Goal: Information Seeking & Learning: Find contact information

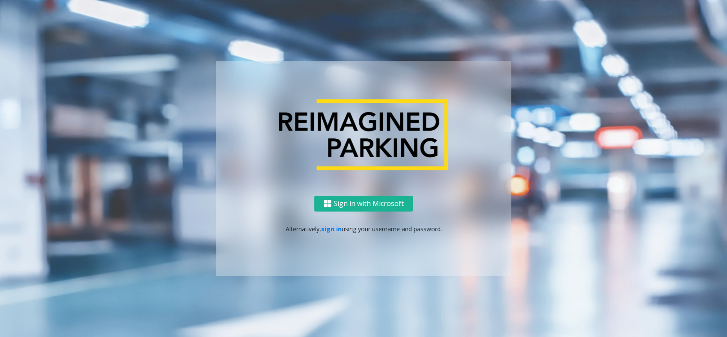
drag, startPoint x: 16, startPoint y: 137, endPoint x: 43, endPoint y: 141, distance: 27.0
click at [17, 136] on ng-component "Sign in with Microsoft Alternatively, sign in using your username and password." at bounding box center [363, 168] width 727 height 337
click at [332, 230] on link "sign in" at bounding box center [331, 229] width 21 height 8
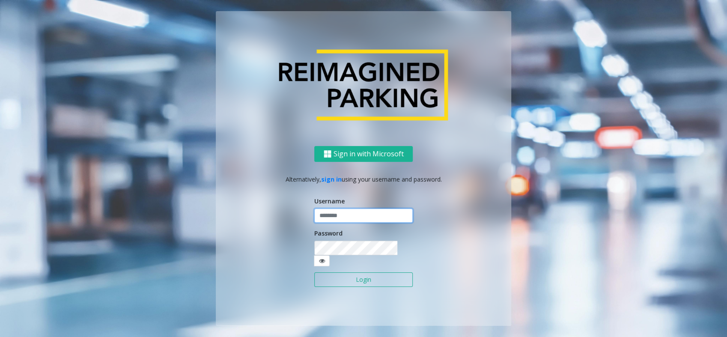
click at [372, 223] on input "text" at bounding box center [363, 216] width 98 height 15
type input "**********"
click at [314, 272] on button "Login" at bounding box center [363, 279] width 98 height 15
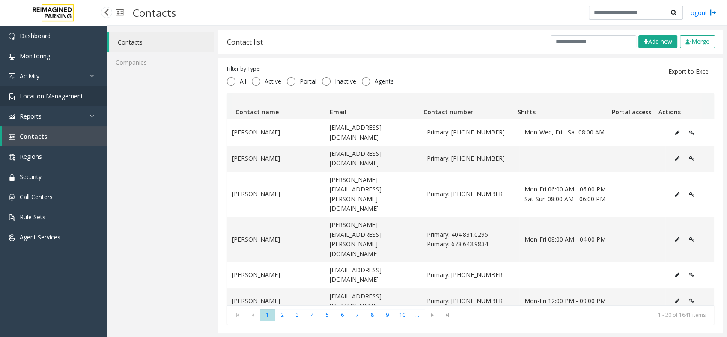
click at [35, 101] on link "Location Management" at bounding box center [53, 96] width 107 height 20
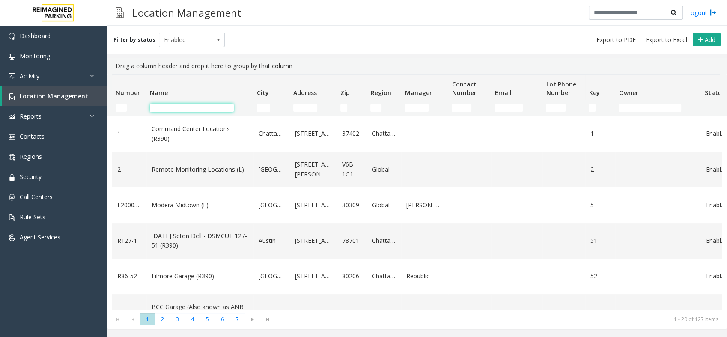
click at [210, 107] on input "Name Filter" at bounding box center [192, 108] width 84 height 9
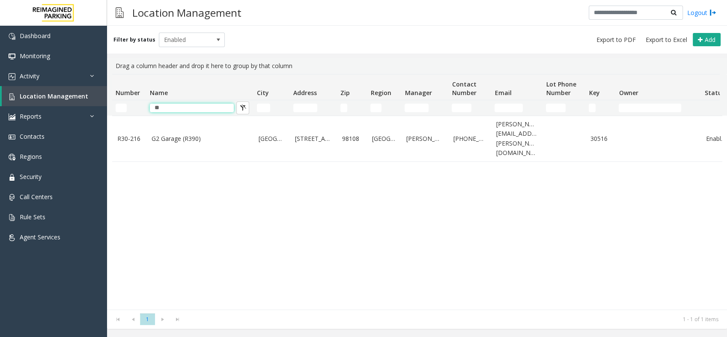
type input "**"
click at [409, 229] on div "R30-216 G2 Garage (R390) [GEOGRAPHIC_DATA] [STREET_ADDRESS] [PERSON_NAME] [PHON…" at bounding box center [417, 213] width 610 height 194
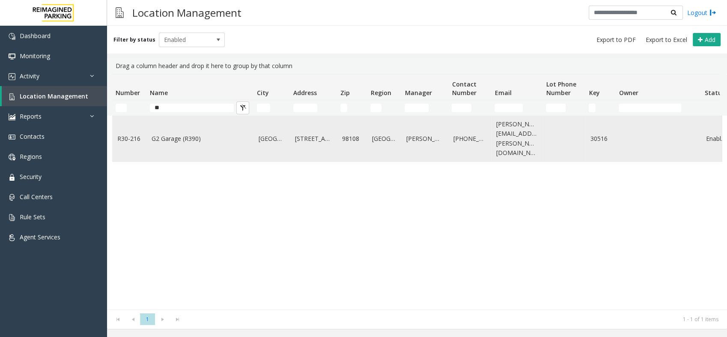
click at [194, 134] on link "G2 Garage (R390)" at bounding box center [200, 138] width 97 height 9
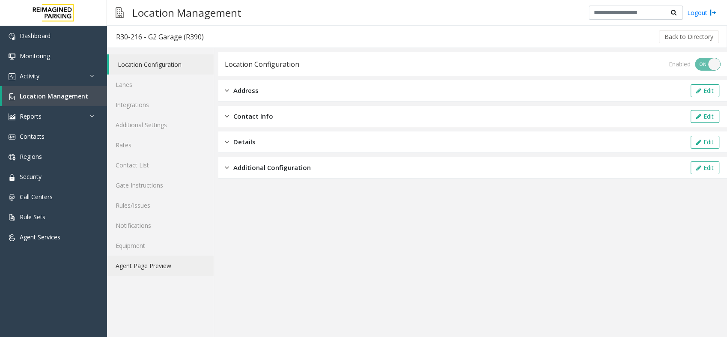
click at [149, 265] on link "Agent Page Preview" at bounding box center [160, 266] width 107 height 20
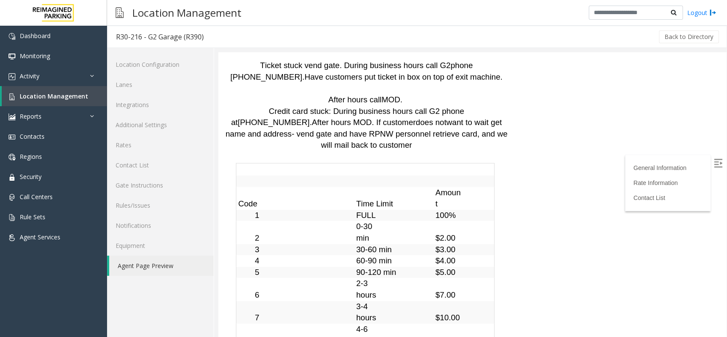
scroll to position [2237, 0]
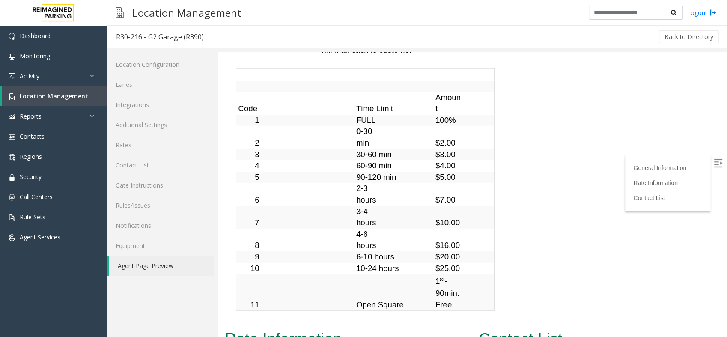
click at [714, 161] on img at bounding box center [718, 163] width 9 height 9
drag, startPoint x: 572, startPoint y: 123, endPoint x: 553, endPoint y: 147, distance: 30.8
drag, startPoint x: 507, startPoint y: 245, endPoint x: 478, endPoint y: 234, distance: 30.2
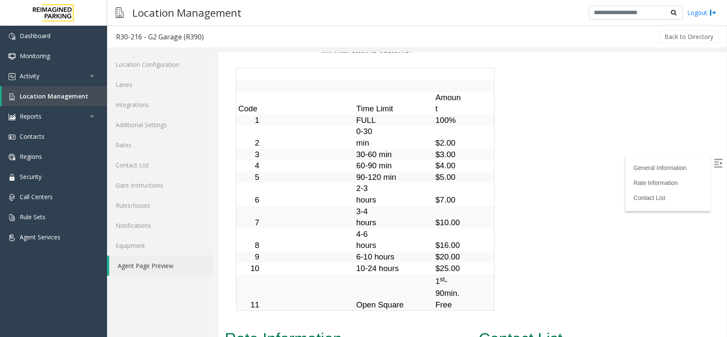
copy td "[PERSON_NAME]"
drag, startPoint x: 499, startPoint y: 290, endPoint x: 481, endPoint y: 280, distance: 20.5
copy td "[PERSON_NAME]"
drag, startPoint x: 505, startPoint y: 314, endPoint x: 516, endPoint y: 274, distance: 41.4
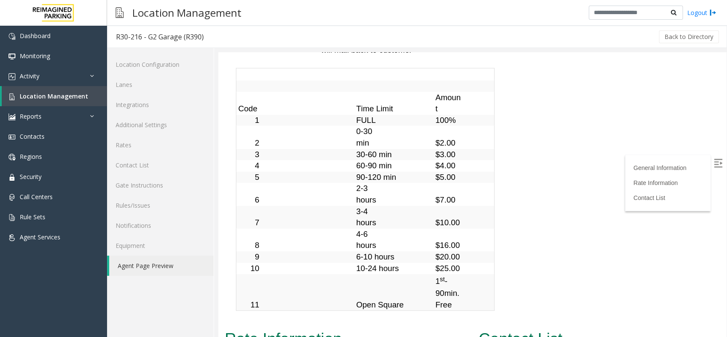
copy td "[PERSON_NAME]"
drag, startPoint x: 488, startPoint y: 244, endPoint x: 457, endPoint y: 232, distance: 33.2
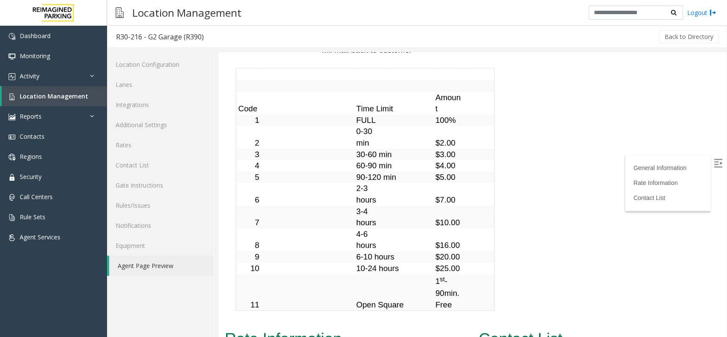
copy td "[PERSON_NAME]"
drag, startPoint x: 636, startPoint y: 190, endPoint x: 572, endPoint y: 200, distance: 65.4
copy link "[EMAIL_ADDRESS][DOMAIN_NAME]"
drag, startPoint x: 680, startPoint y: 240, endPoint x: 572, endPoint y: 245, distance: 108.0
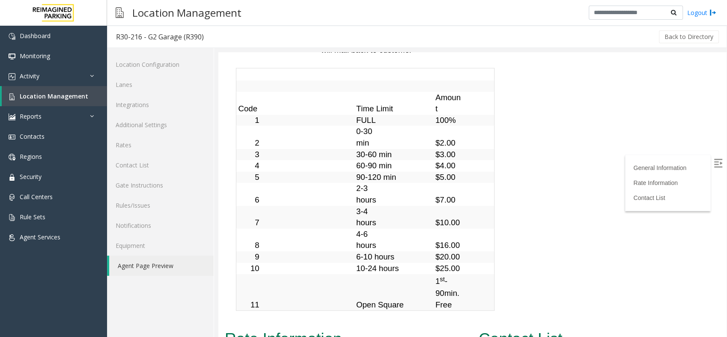
copy link "[EMAIL_ADDRESS][PERSON_NAME][DOMAIN_NAME]"
drag, startPoint x: 696, startPoint y: 208, endPoint x: 712, endPoint y: 271, distance: 65.3
copy div "Mon-Wed, Fri-Sat 04:00 PM - 12:00 AM"
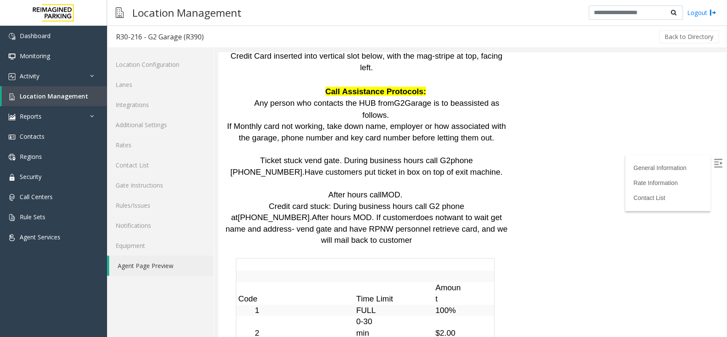
scroll to position [1999, 0]
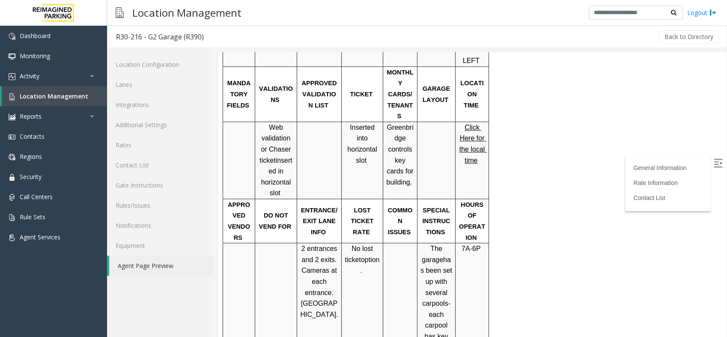
drag, startPoint x: 581, startPoint y: 216, endPoint x: 565, endPoint y: 221, distance: 16.5
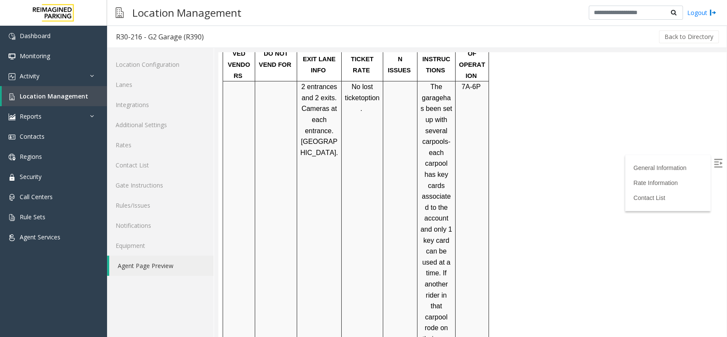
scroll to position [667, 0]
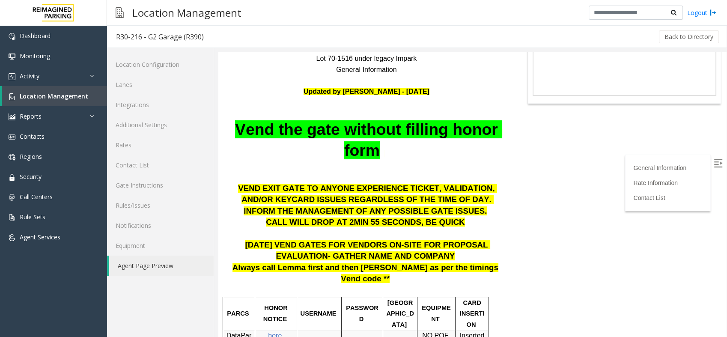
scroll to position [143, 0]
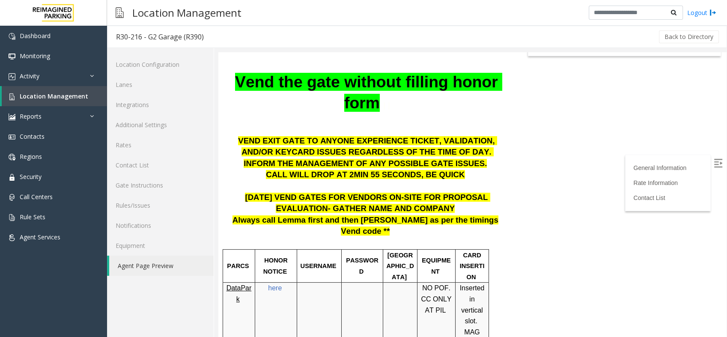
click at [483, 196] on span "[DATE] VEND GATES FOR VENDORS ON-SITE FOR PROPOSAL EVALUATION- GATHER NAME AND …" at bounding box center [367, 203] width 245 height 21
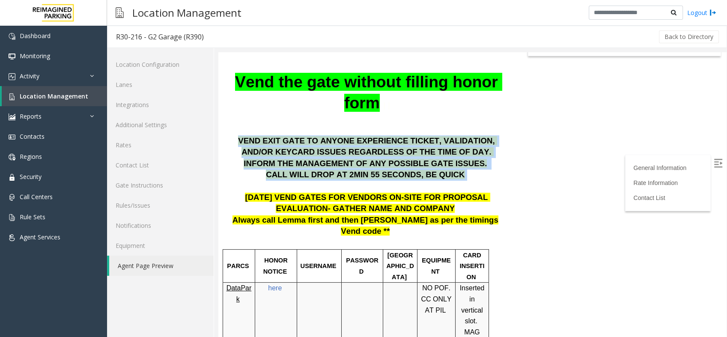
drag, startPoint x: 392, startPoint y: 164, endPoint x: 222, endPoint y: 144, distance: 171.2
copy div "VEND EXIT GATE TO ANYONE EXPERIENCE TICKET, VALIDATION, AND/OR KEYCARD ISSUES R…"
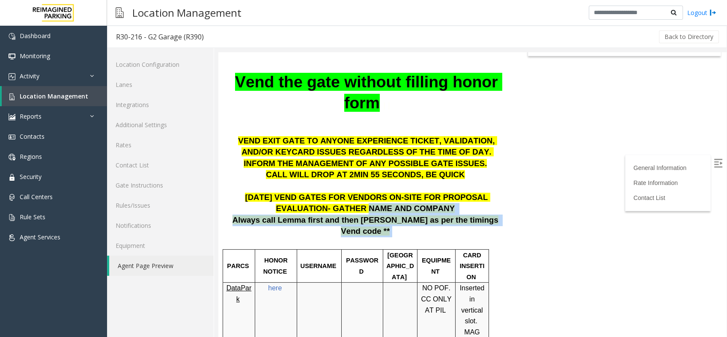
drag, startPoint x: 409, startPoint y: 232, endPoint x: 286, endPoint y: 206, distance: 125.6
click at [286, 205] on p "[DATE] VEND GATES FOR VENDORS ON-SITE FOR PROPOSAL EVALUATION- GATHER NAME AND …" at bounding box center [366, 198] width 283 height 34
click at [372, 215] on p "Always call Lemma first and then [PERSON_NAME] as per the timings" at bounding box center [366, 221] width 283 height 12
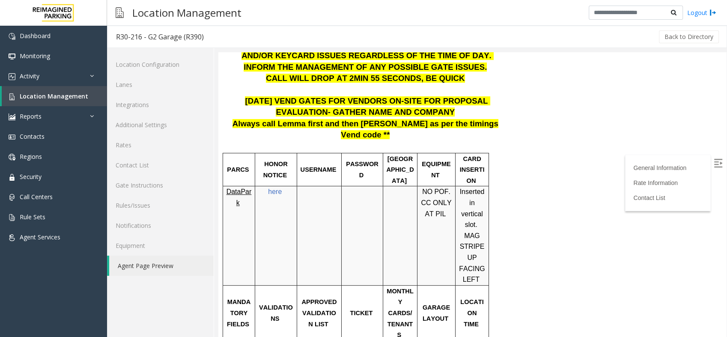
scroll to position [286, 0]
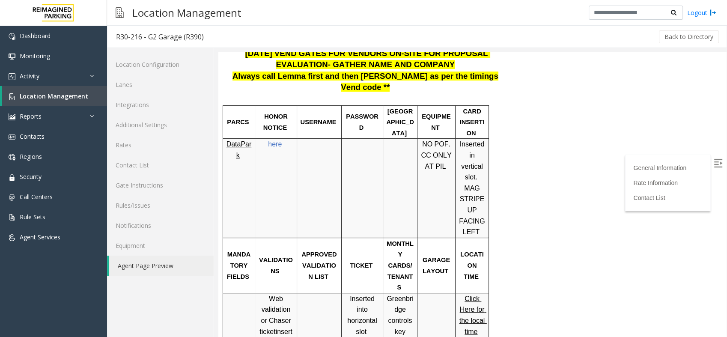
click at [459, 226] on p "Inserted in vertical slot. MAG STRIPE UP FACING LEFT" at bounding box center [472, 188] width 27 height 98
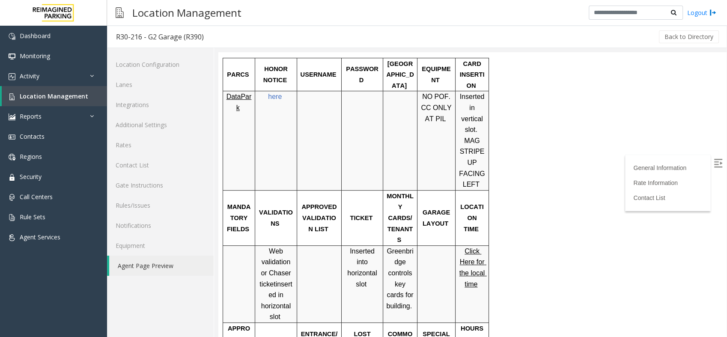
scroll to position [239, 0]
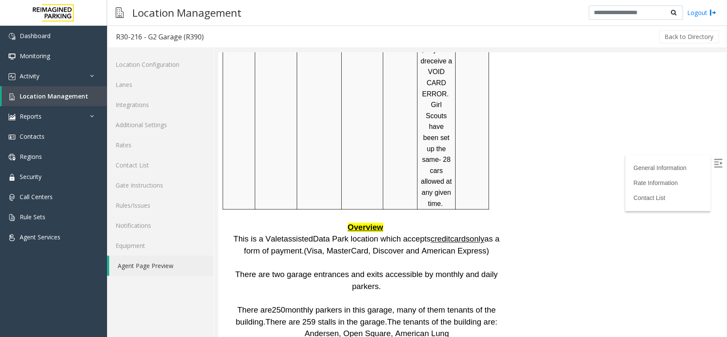
scroll to position [1000, 0]
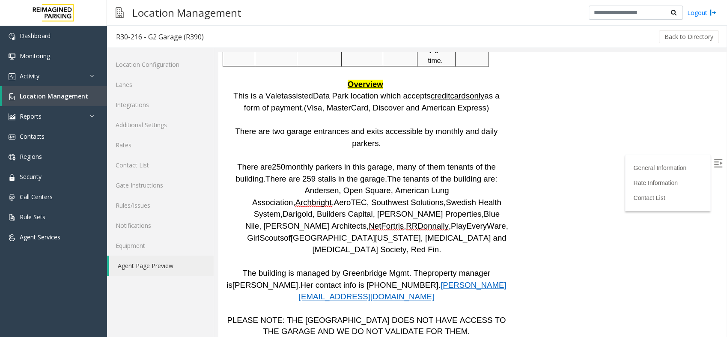
click at [487, 315] on p "PLEASE NOTE: THE [GEOGRAPHIC_DATA] DOES NOT HAVE ACCESS TO THE GARAGE AND WE DO…" at bounding box center [366, 326] width 283 height 23
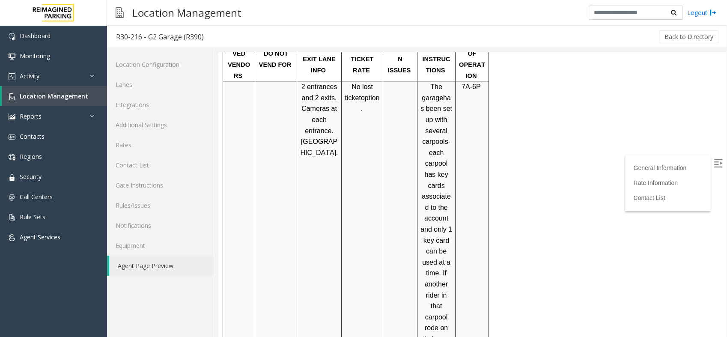
scroll to position [382, 0]
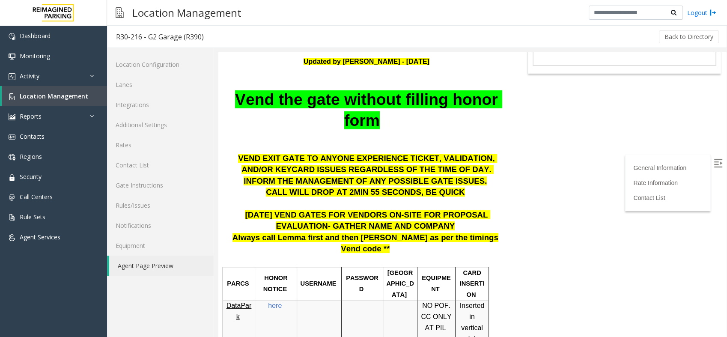
scroll to position [1153, 0]
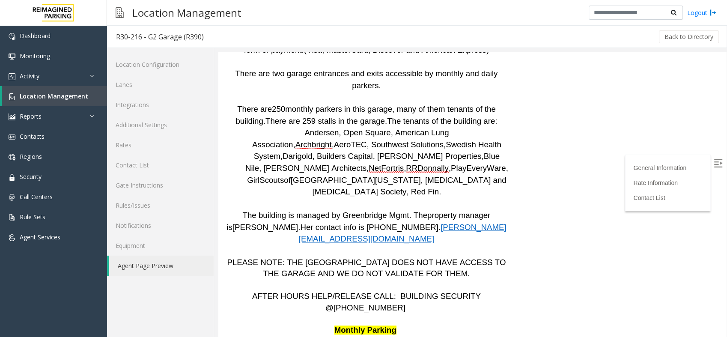
click at [406, 303] on span "[PHONE_NUMBER]" at bounding box center [370, 307] width 72 height 9
drag, startPoint x: 480, startPoint y: 191, endPoint x: 364, endPoint y: 190, distance: 115.6
click at [364, 292] on span "AFTER HOURS HELP/RELEASE CALL: BUILDING SECURITY @ [PHONE_NUMBER]" at bounding box center [367, 302] width 231 height 21
copy span "UILDING SECURITY @ [PHONE_NUMBER]"
click at [488, 325] on p "Monthly Parking" at bounding box center [366, 331] width 283 height 12
